Goal: Information Seeking & Learning: Learn about a topic

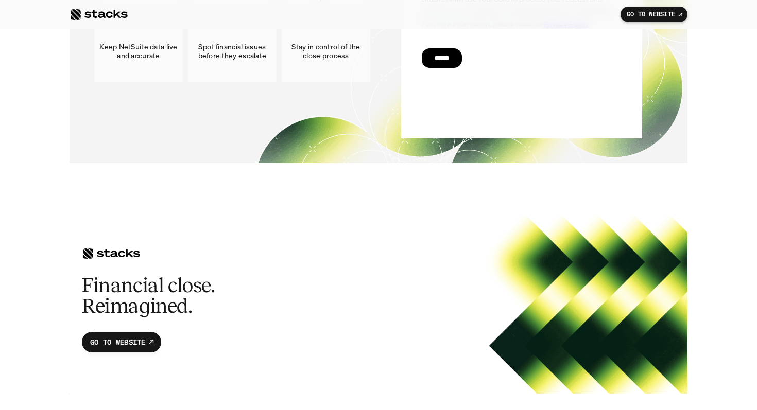
scroll to position [5665, 0]
